Goal: Check status: Check status

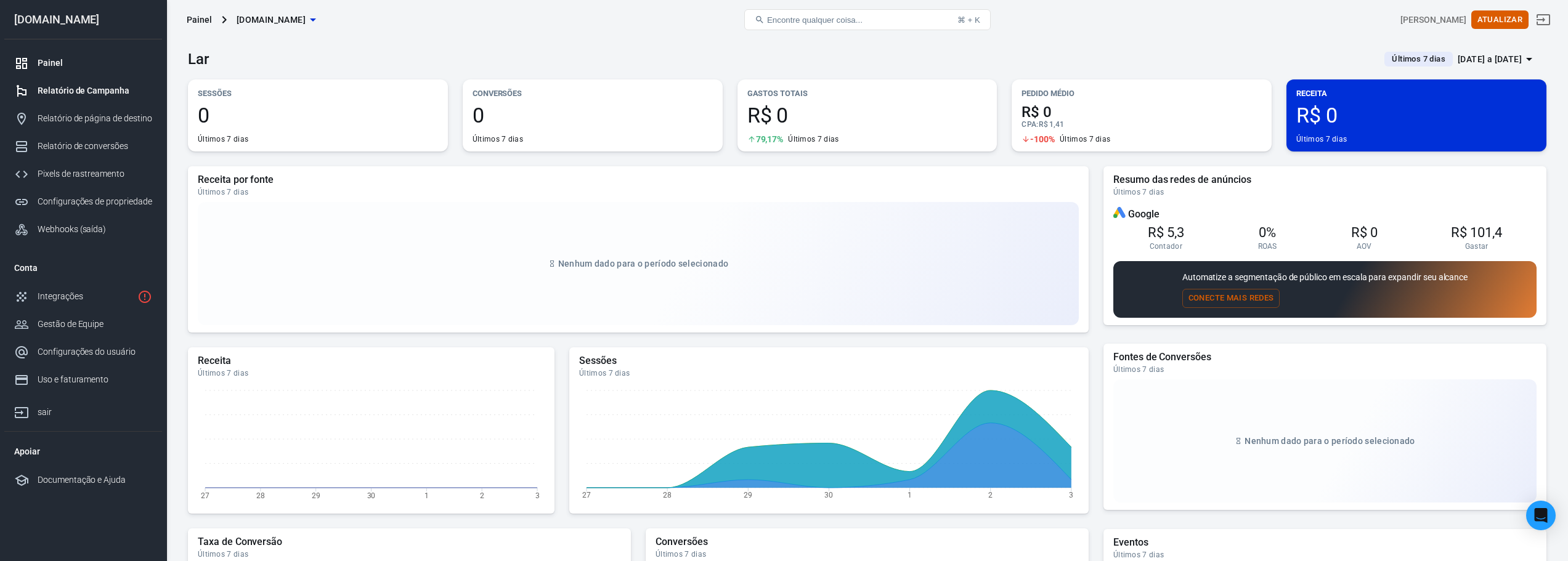
click at [75, 90] on font "Relatório de Campanha" at bounding box center [83, 90] width 92 height 10
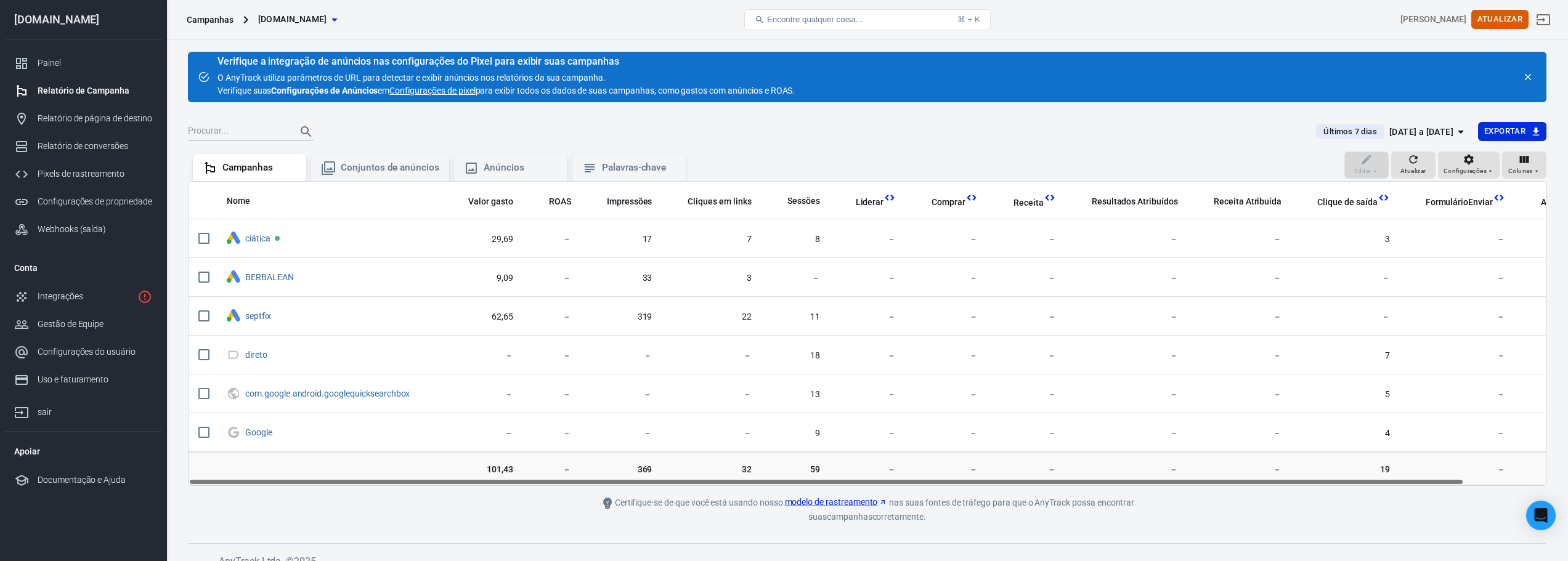
drag, startPoint x: 607, startPoint y: 482, endPoint x: 504, endPoint y: 465, distance: 104.4
click at [505, 465] on div "Nome Valor gasto ROAS Impressões Cliques em links Sessões Liderar Comprar Recei…" at bounding box center [868, 333] width 1359 height 305
click at [1454, 132] on icon "button" at bounding box center [1461, 132] width 15 height 15
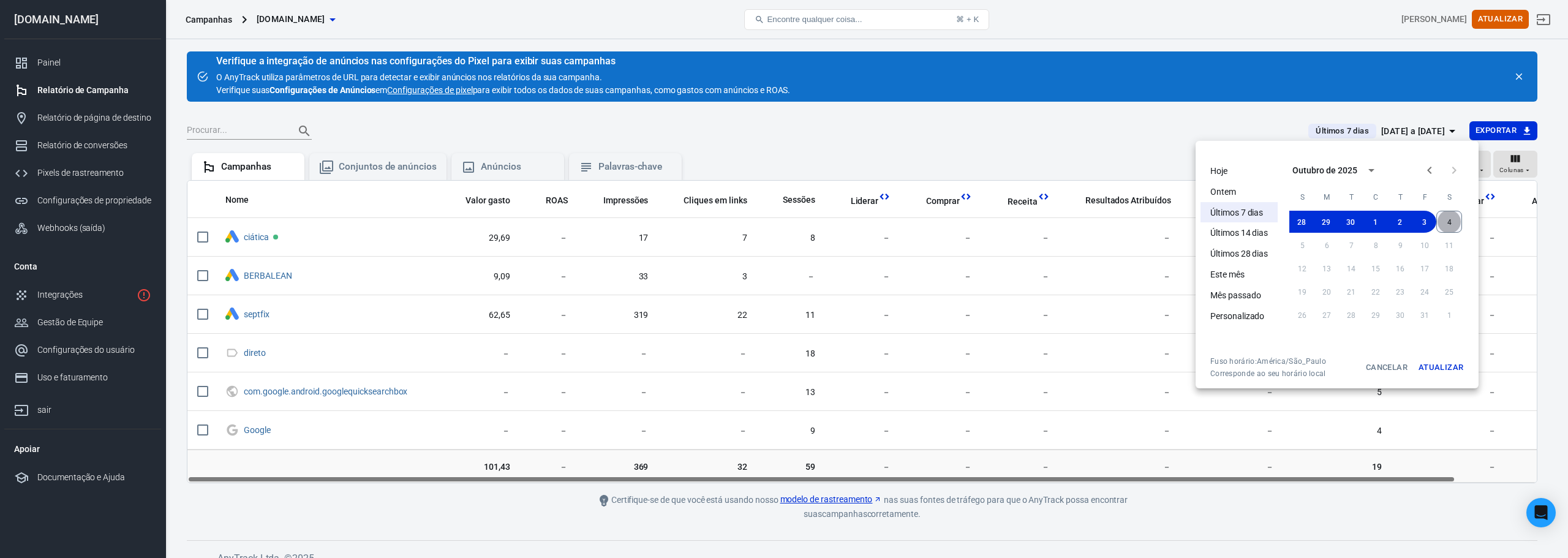
click at [1447, 224] on button "4" at bounding box center [1449, 222] width 26 height 22
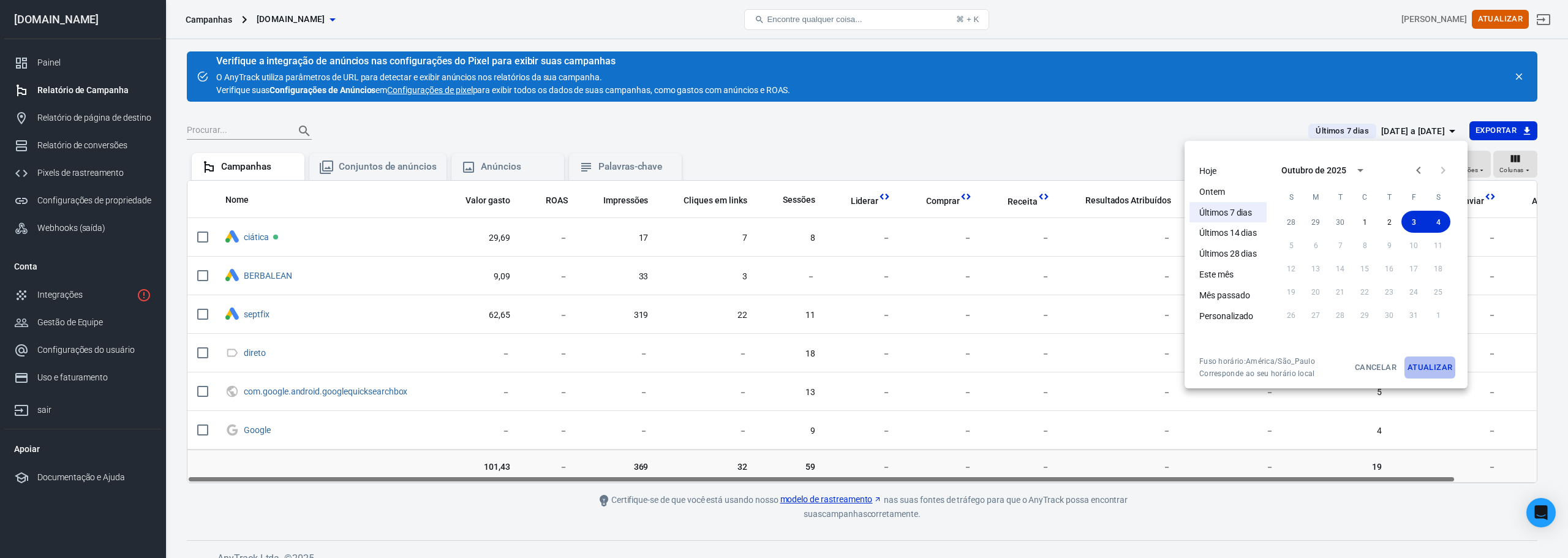
click at [1440, 371] on font "Atualizar" at bounding box center [1429, 367] width 45 height 10
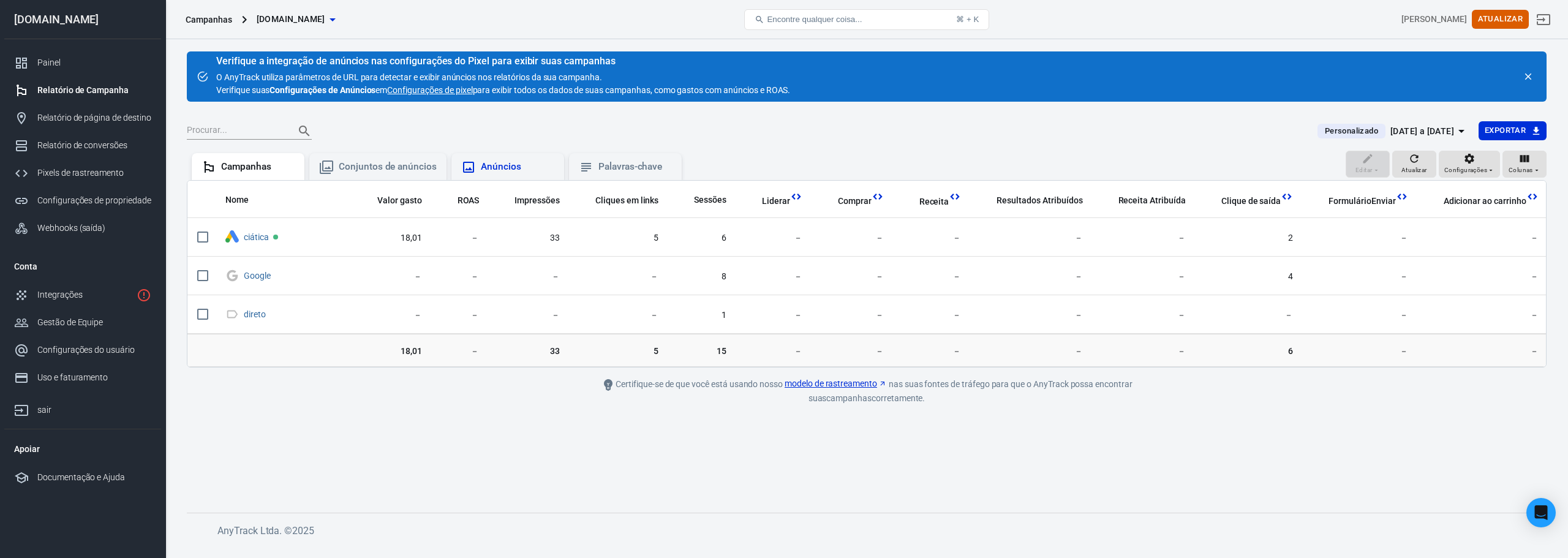
click at [507, 168] on font "Anúncios" at bounding box center [501, 166] width 40 height 11
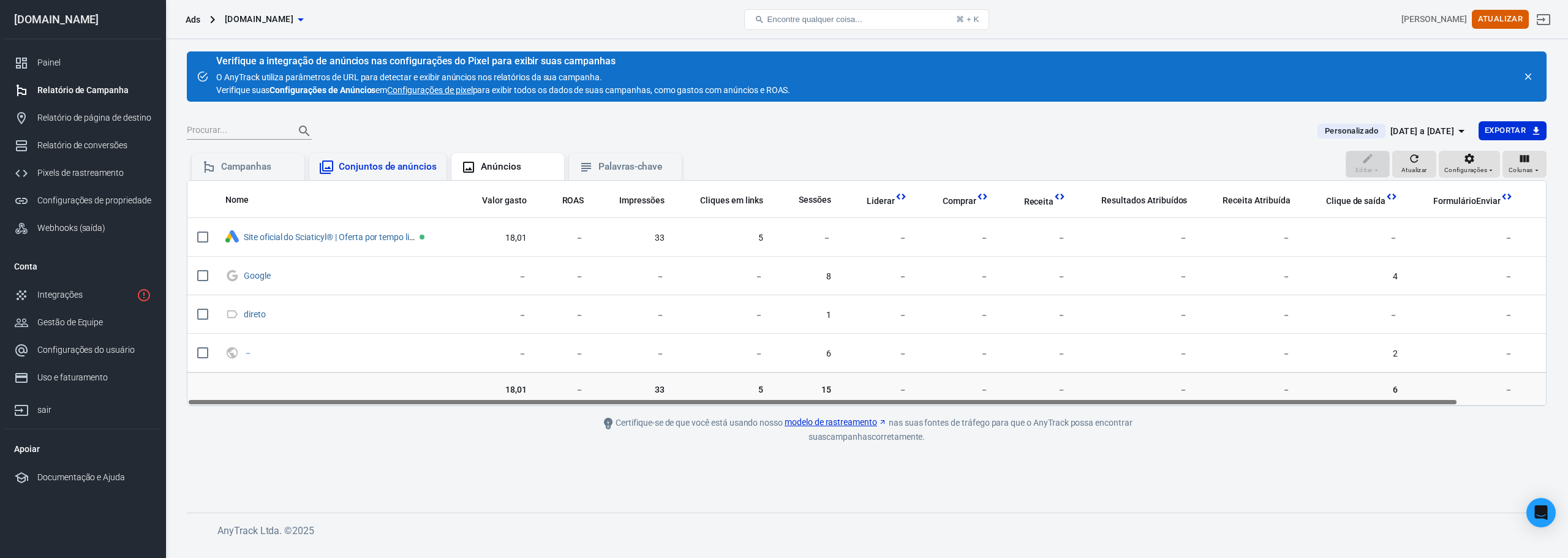
click at [410, 164] on font "Conjuntos de anúncios" at bounding box center [387, 166] width 98 height 11
